Goal: Task Accomplishment & Management: Manage account settings

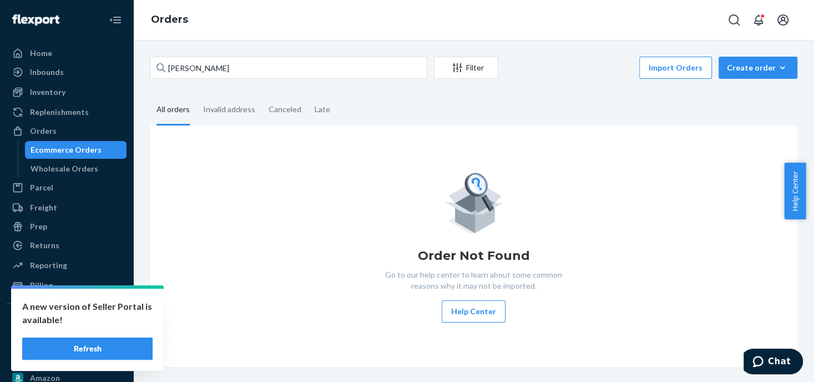
click at [71, 346] on button "Refresh" at bounding box center [87, 348] width 130 height 22
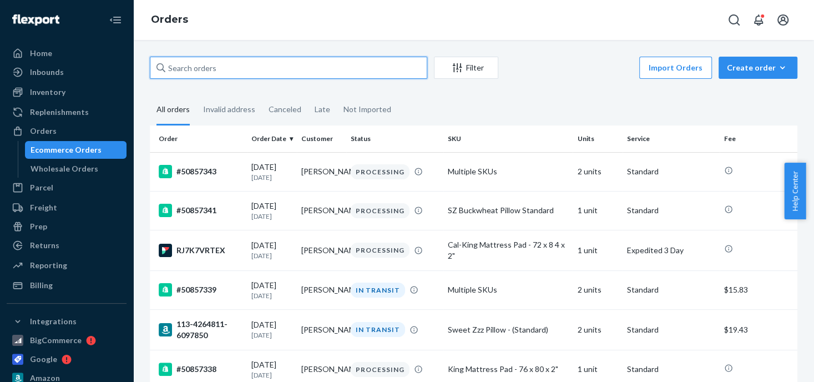
click at [185, 68] on input "text" at bounding box center [288, 68] width 277 height 22
paste input "[PERSON_NAME]"
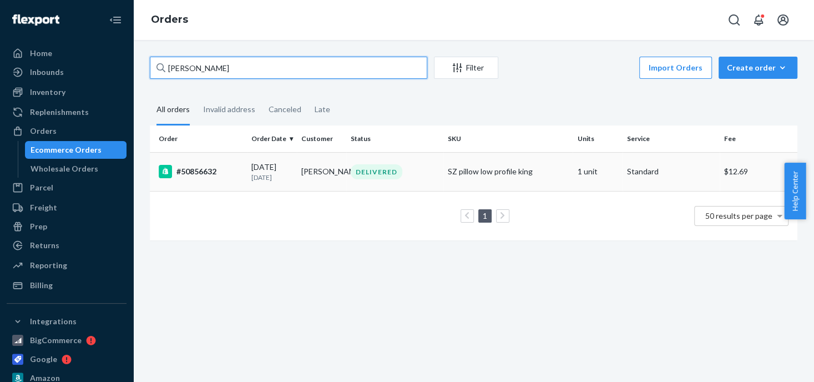
type input "[PERSON_NAME]"
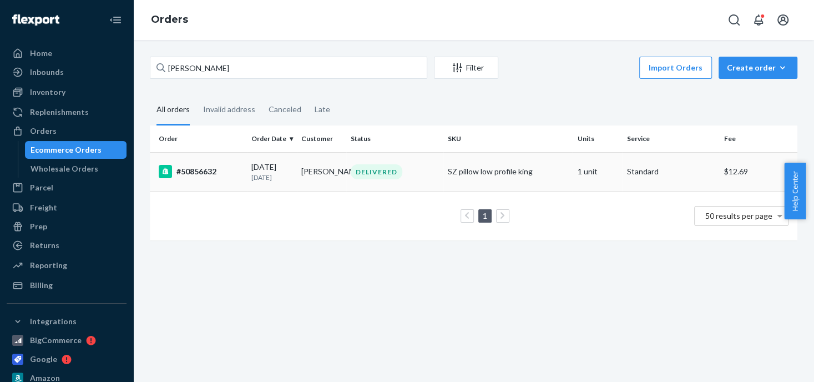
click at [373, 169] on div "DELIVERED" at bounding box center [377, 171] width 52 height 15
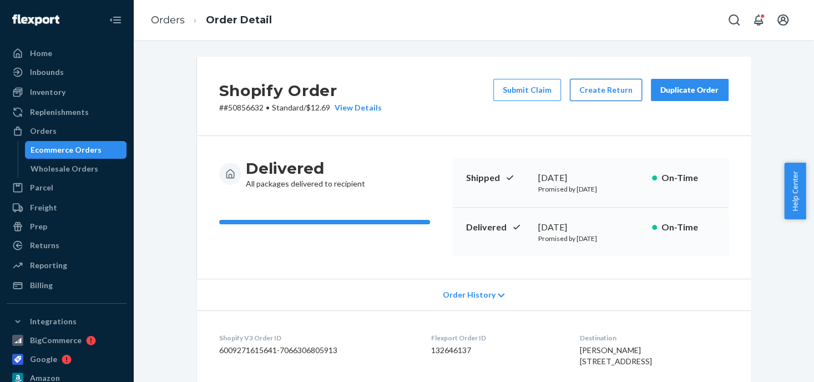
click at [605, 89] on button "Create Return" at bounding box center [606, 90] width 72 height 22
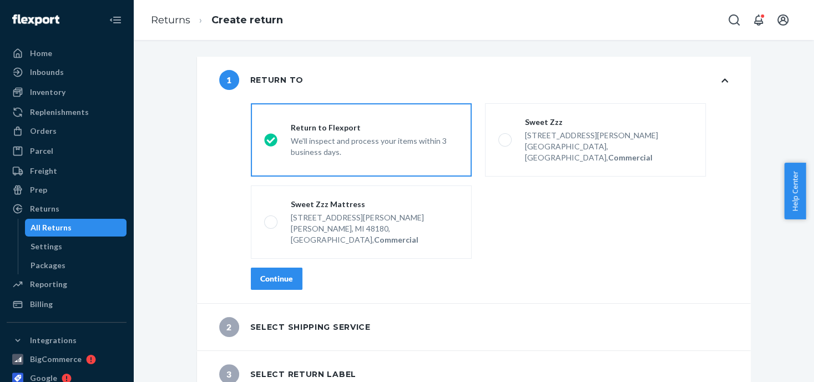
click at [380, 134] on div "We'll inspect and process your items within 3 business days." at bounding box center [374, 145] width 167 height 24
click at [271, 136] on input "Return to Flexport We'll inspect and process your items within 3 business days." at bounding box center [267, 139] width 7 height 7
click at [285, 273] on div "Continue" at bounding box center [276, 278] width 33 height 11
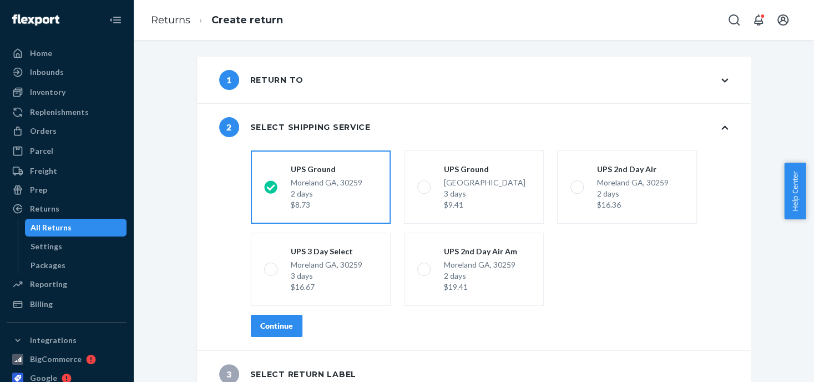
click at [291, 179] on div "[PERSON_NAME] [GEOGRAPHIC_DATA], 30259 2 days $8.73" at bounding box center [327, 193] width 72 height 33
click at [271, 184] on input "UPS [GEOGRAPHIC_DATA][PERSON_NAME] 2 days $8.73" at bounding box center [267, 187] width 7 height 7
click at [270, 323] on div "Continue" at bounding box center [276, 325] width 33 height 11
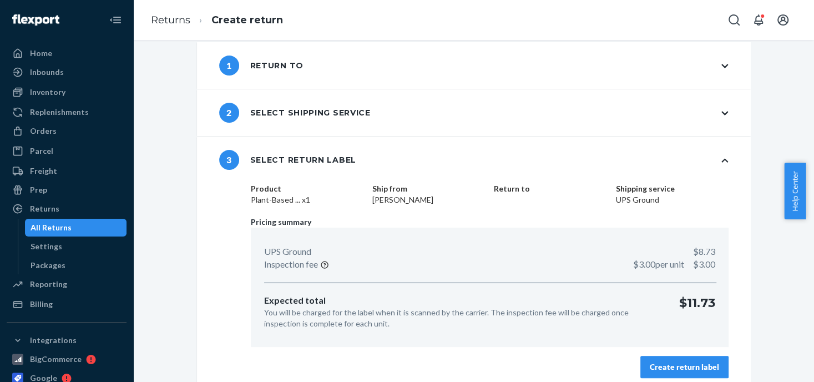
scroll to position [23, 0]
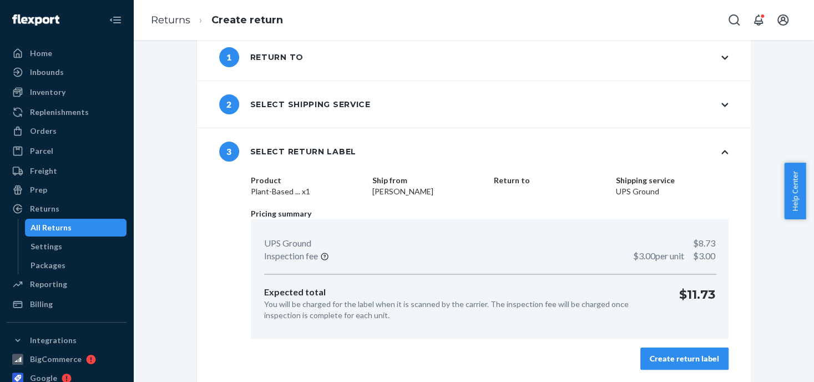
drag, startPoint x: 651, startPoint y: 350, endPoint x: 576, endPoint y: 273, distance: 107.1
click at [651, 350] on button "Create return label" at bounding box center [684, 358] width 88 height 22
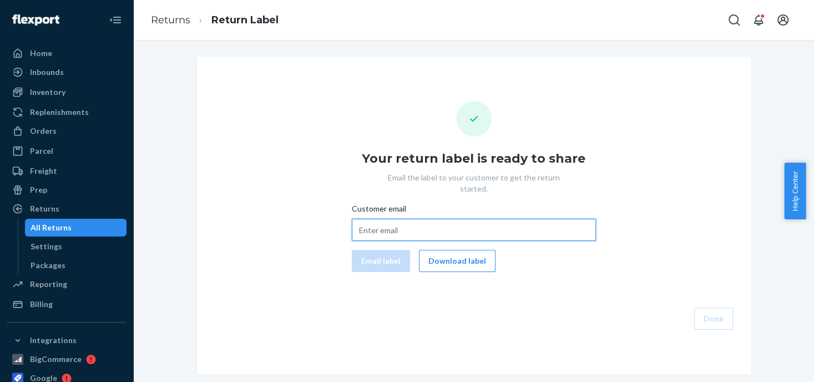
click at [377, 219] on input "Customer email" at bounding box center [474, 230] width 244 height 22
paste input "[EMAIL_ADDRESS][DOMAIN_NAME]"
type input "[EMAIL_ADDRESS][DOMAIN_NAME]"
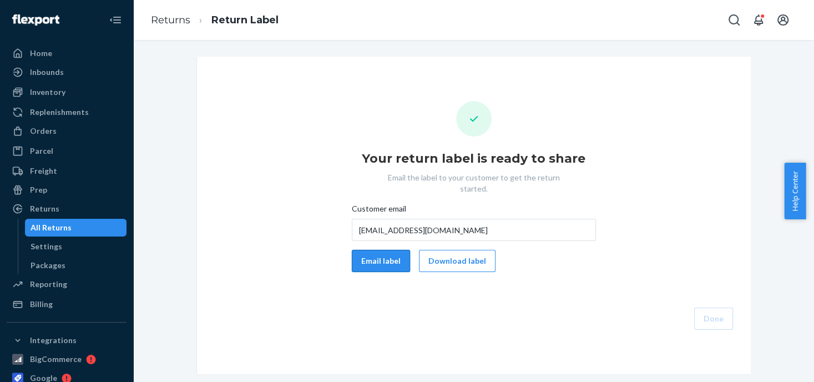
click at [368, 251] on button "Email label" at bounding box center [381, 261] width 58 height 22
